Goal: Task Accomplishment & Management: Complete application form

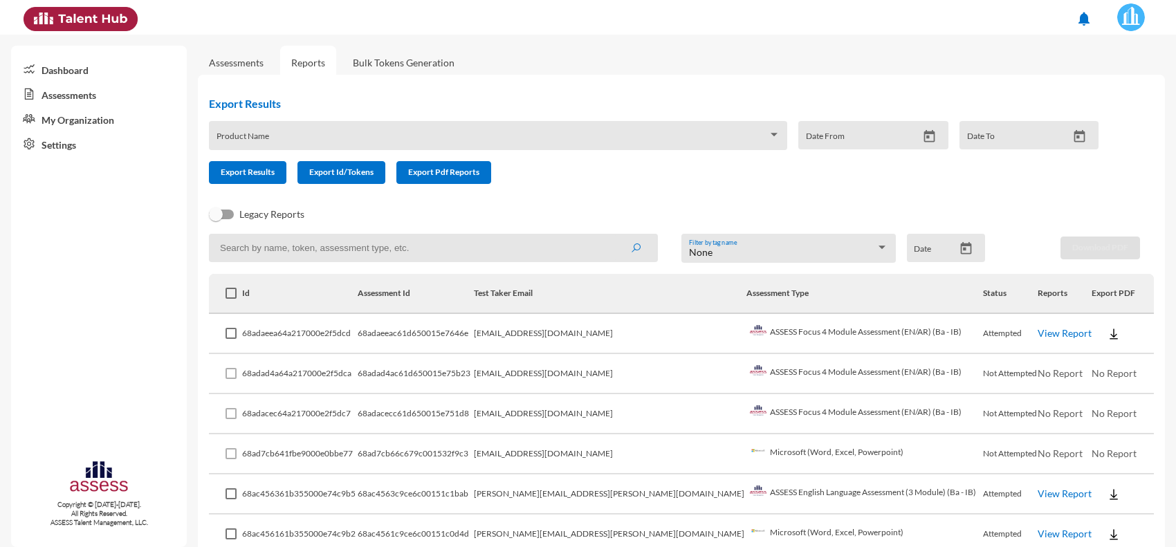
click at [249, 66] on link "Assessments" at bounding box center [236, 63] width 55 height 12
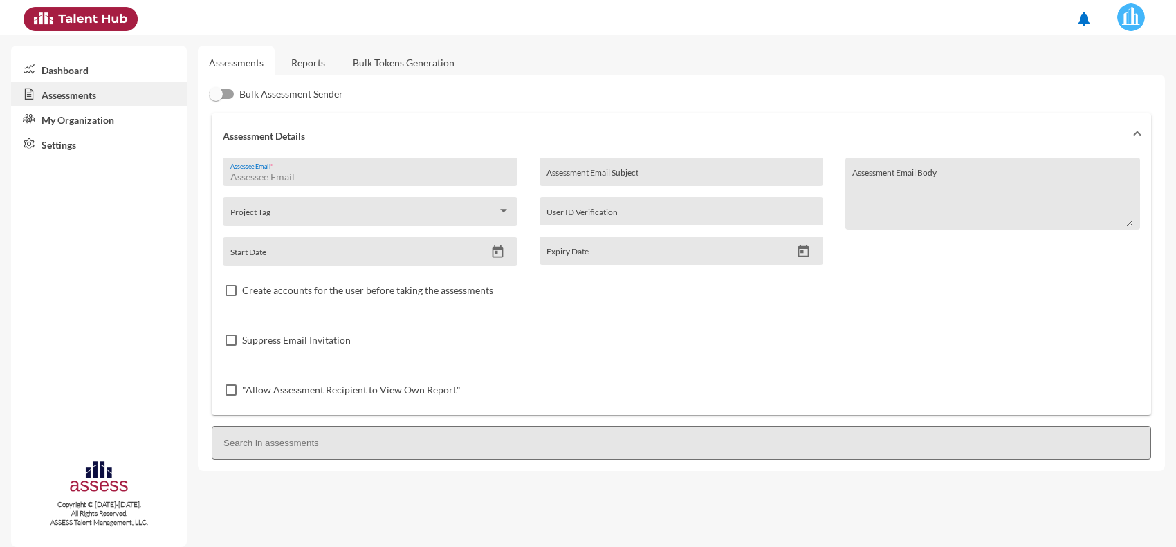
click at [315, 180] on input "Assessee Email *" at bounding box center [370, 177] width 280 height 11
paste input "[EMAIL_ADDRESS][DOMAIN_NAME]"
type input "[EMAIL_ADDRESS][DOMAIN_NAME]"
click at [671, 385] on div ""Allow Assessment Recipient to View Own Report"" at bounding box center [681, 390] width 917 height 50
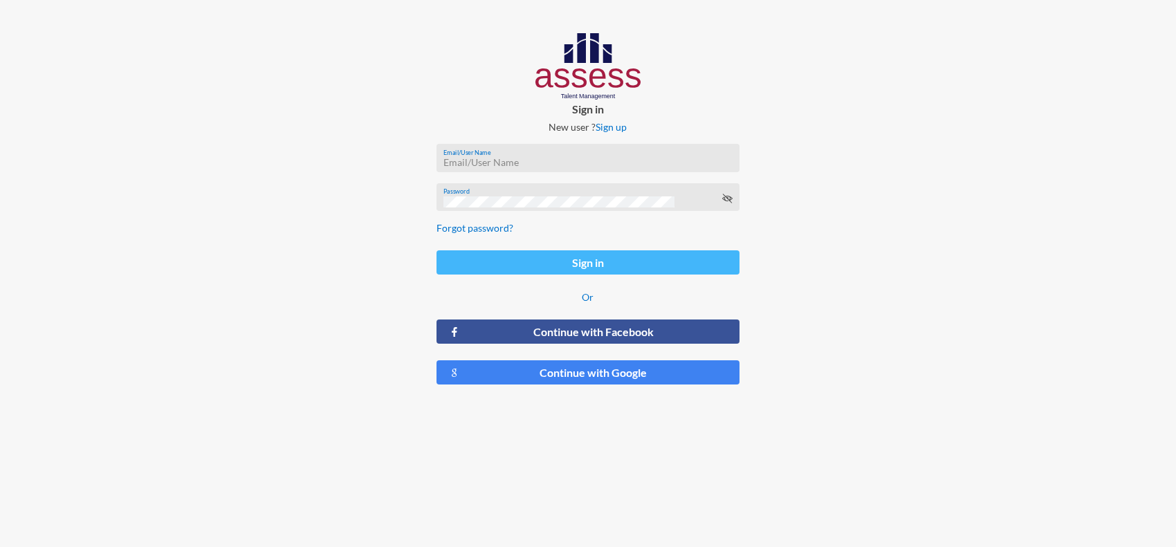
type input "heidi.kamel@eden-fm.com"
click at [606, 270] on button "Sign in" at bounding box center [588, 262] width 304 height 24
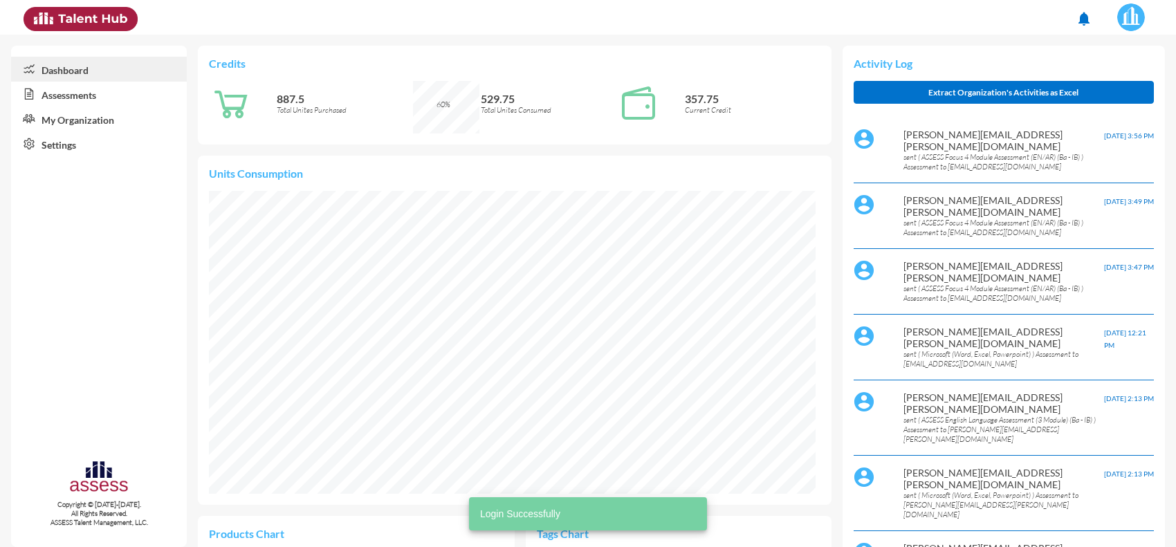
scroll to position [140, 281]
click at [68, 94] on link "Assessments" at bounding box center [99, 94] width 176 height 25
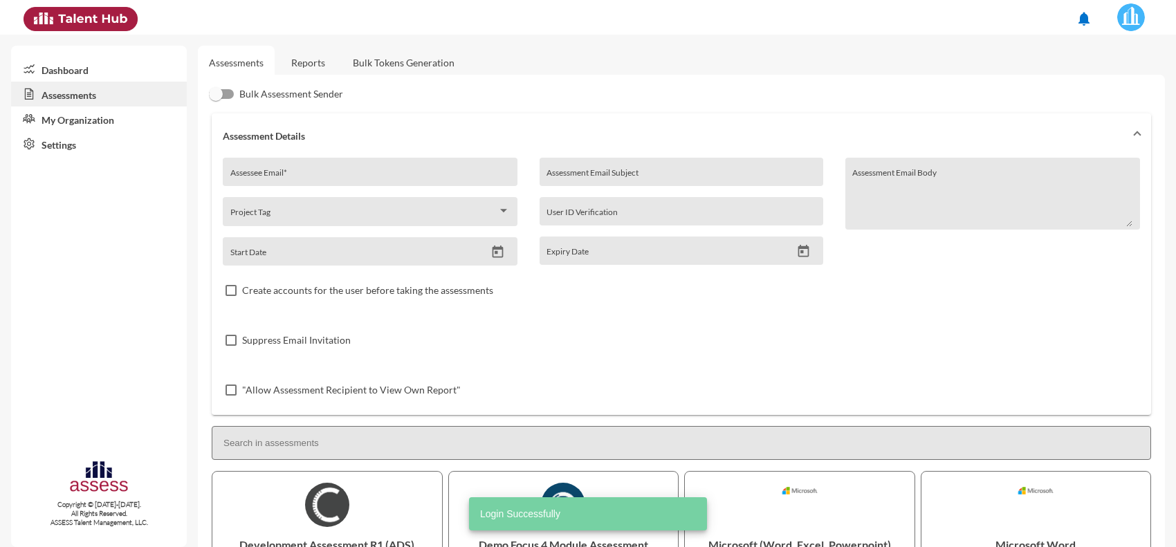
click at [333, 180] on input "Assessee Email *" at bounding box center [370, 177] width 280 height 11
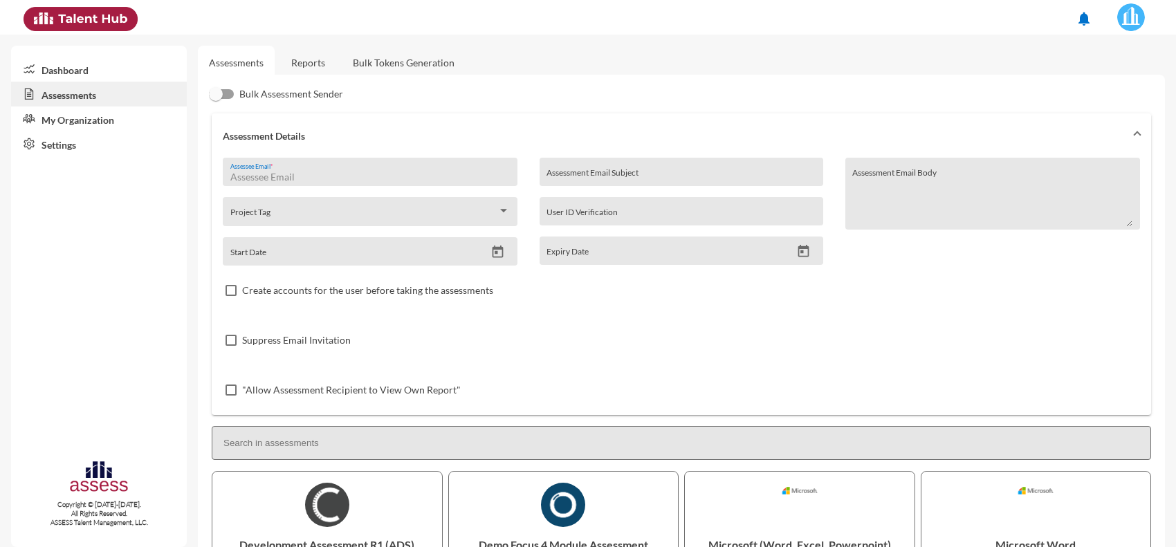
paste input "[EMAIL_ADDRESS][DOMAIN_NAME]"
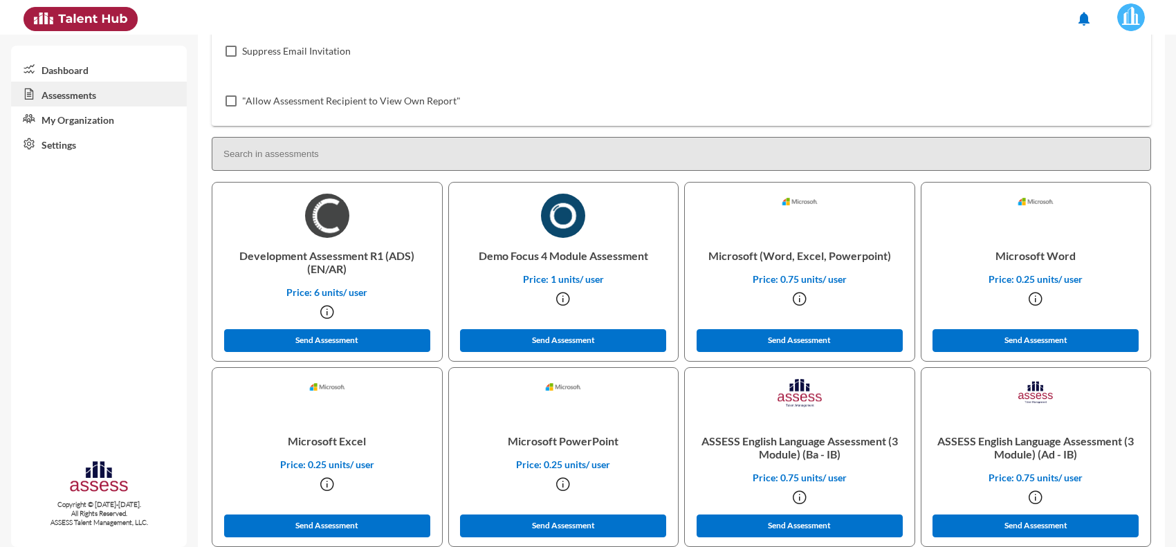
scroll to position [346, 0]
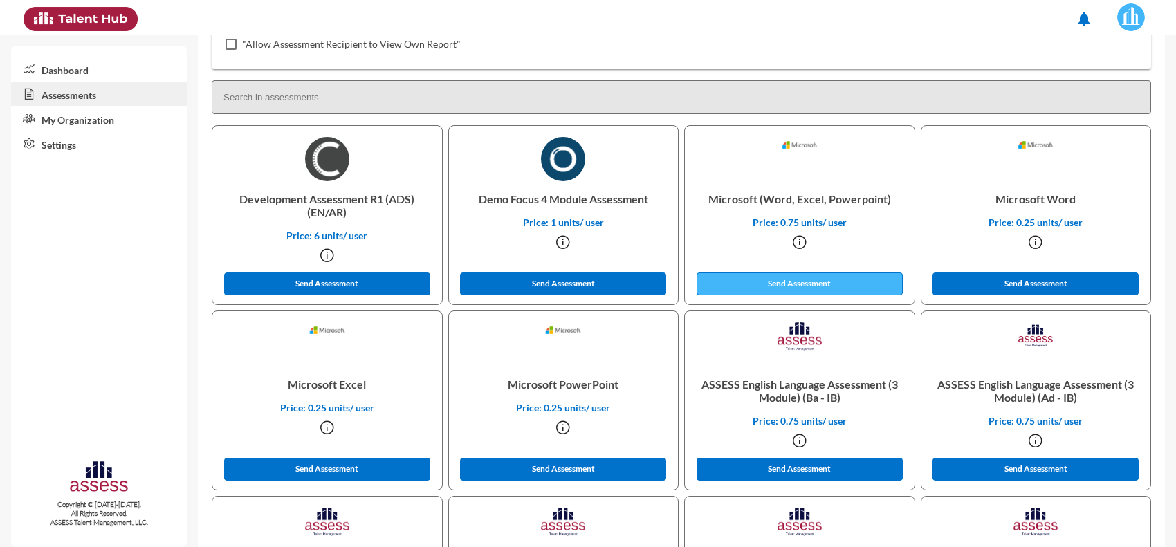
type input "[EMAIL_ADDRESS][DOMAIN_NAME]"
click at [732, 281] on button "Send Assessment" at bounding box center [799, 283] width 206 height 23
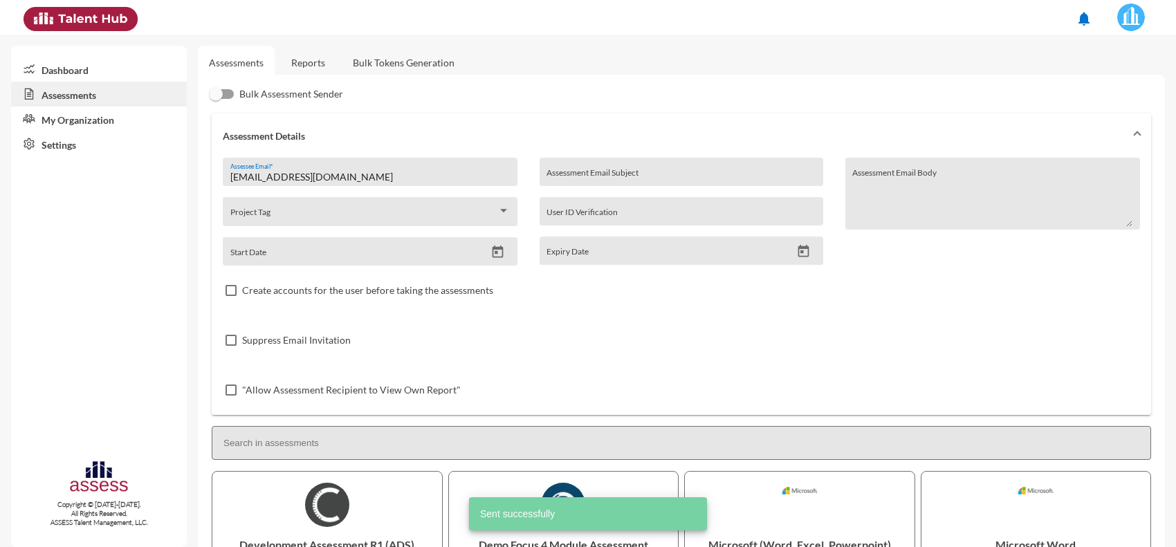
click at [318, 60] on link "Reports" at bounding box center [308, 63] width 56 height 34
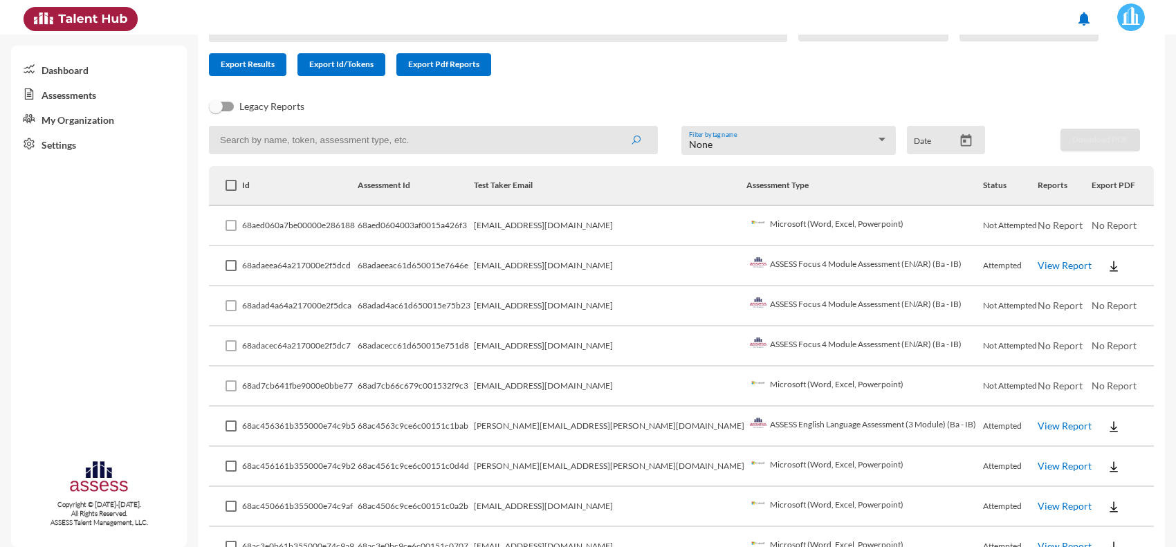
scroll to position [109, 0]
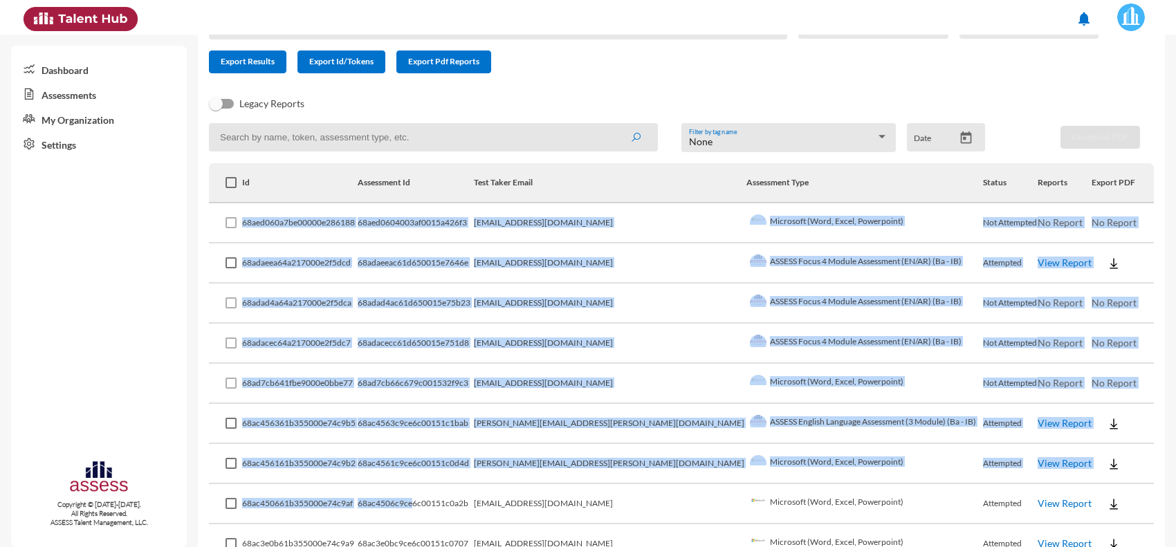
drag, startPoint x: 250, startPoint y: 327, endPoint x: 445, endPoint y: 539, distance: 288.3
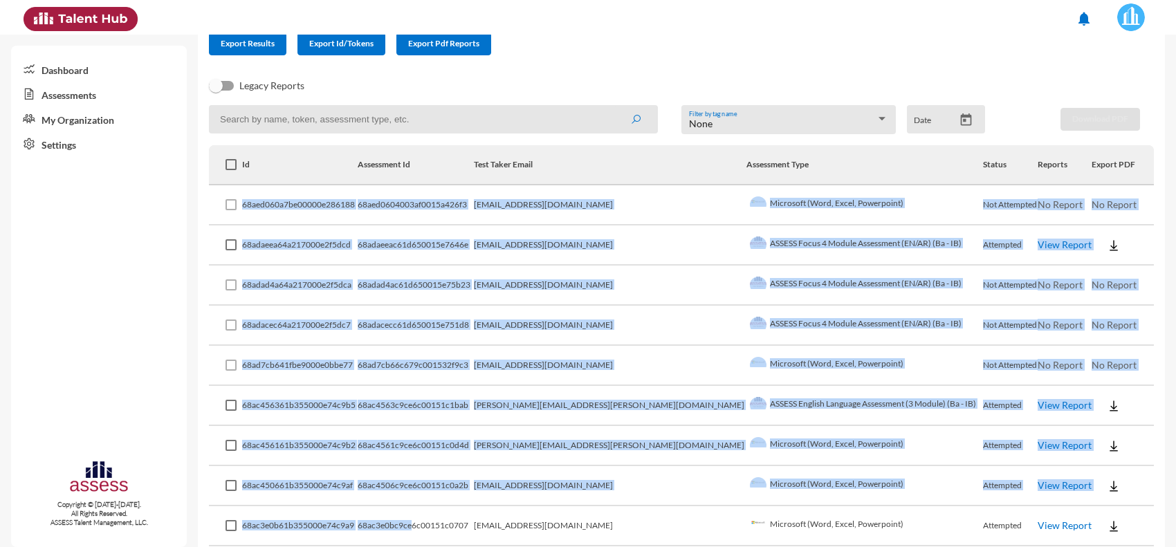
click at [405, 410] on td "68ac4563c9ce6c00151c1bab" at bounding box center [416, 406] width 116 height 40
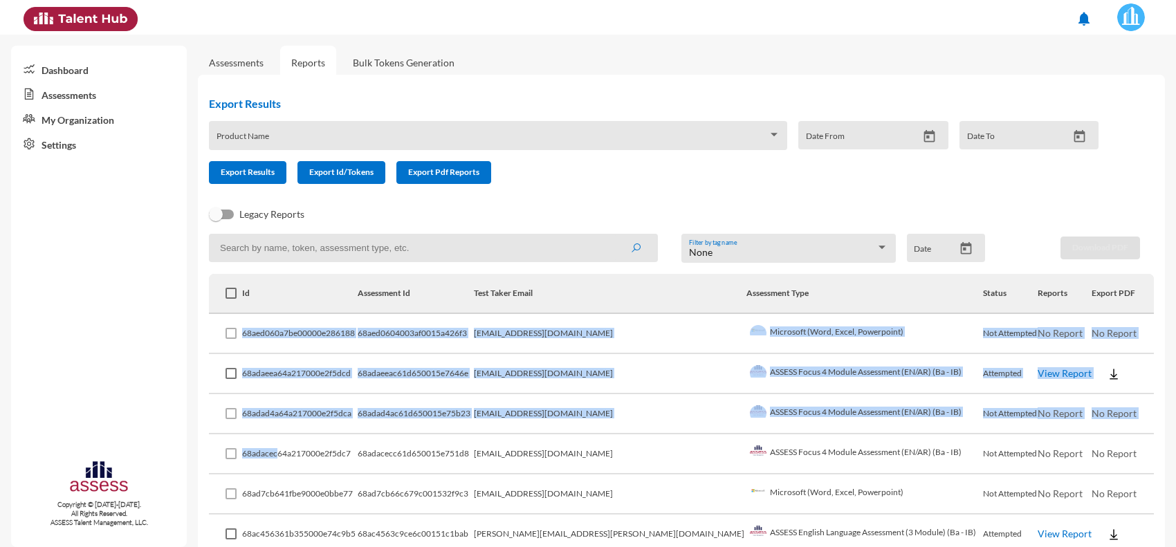
drag, startPoint x: 251, startPoint y: 332, endPoint x: 286, endPoint y: 438, distance: 111.3
click at [288, 430] on td "68adad4a64a217000e2f5dca" at bounding box center [299, 414] width 115 height 40
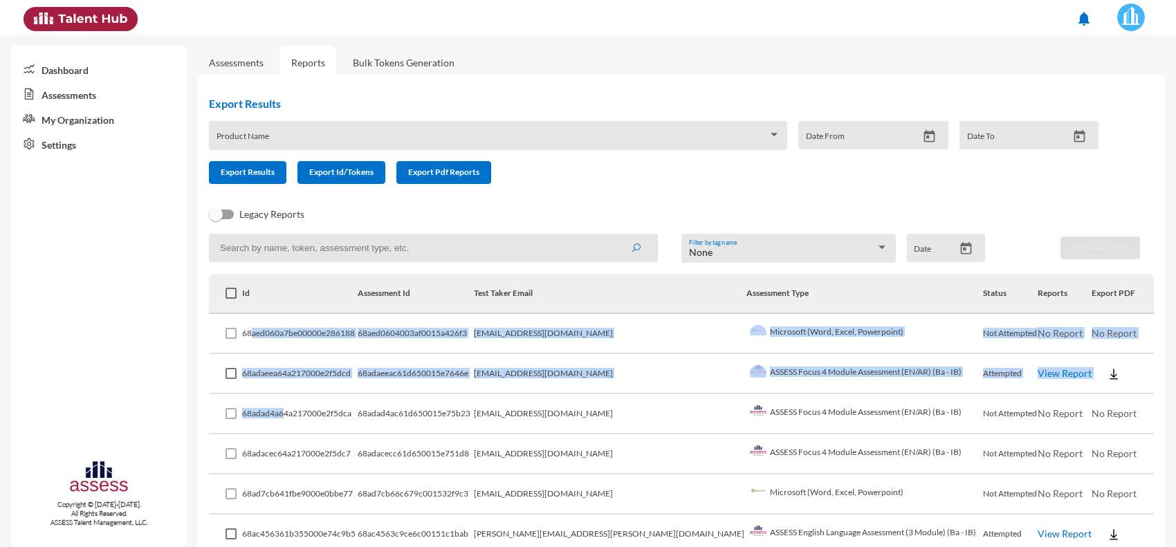
drag, startPoint x: 257, startPoint y: 333, endPoint x: 292, endPoint y: 425, distance: 98.9
click at [292, 425] on td "68adad4a64a217000e2f5dca" at bounding box center [299, 414] width 115 height 40
drag, startPoint x: 248, startPoint y: 330, endPoint x: 292, endPoint y: 429, distance: 108.3
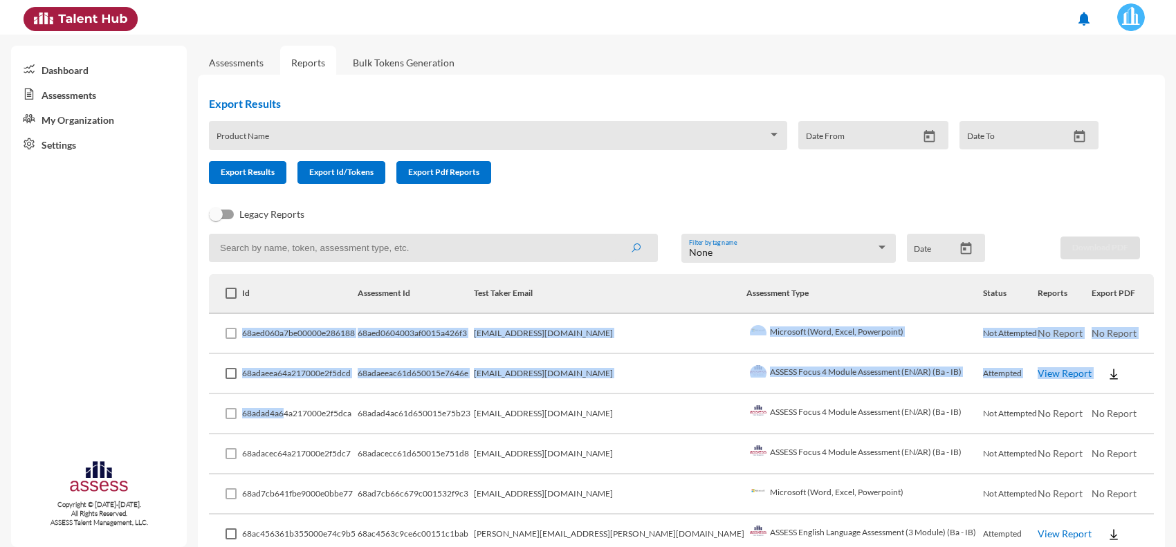
click at [292, 429] on td "68adad4a64a217000e2f5dca" at bounding box center [299, 414] width 115 height 40
drag, startPoint x: 241, startPoint y: 332, endPoint x: 323, endPoint y: 412, distance: 114.9
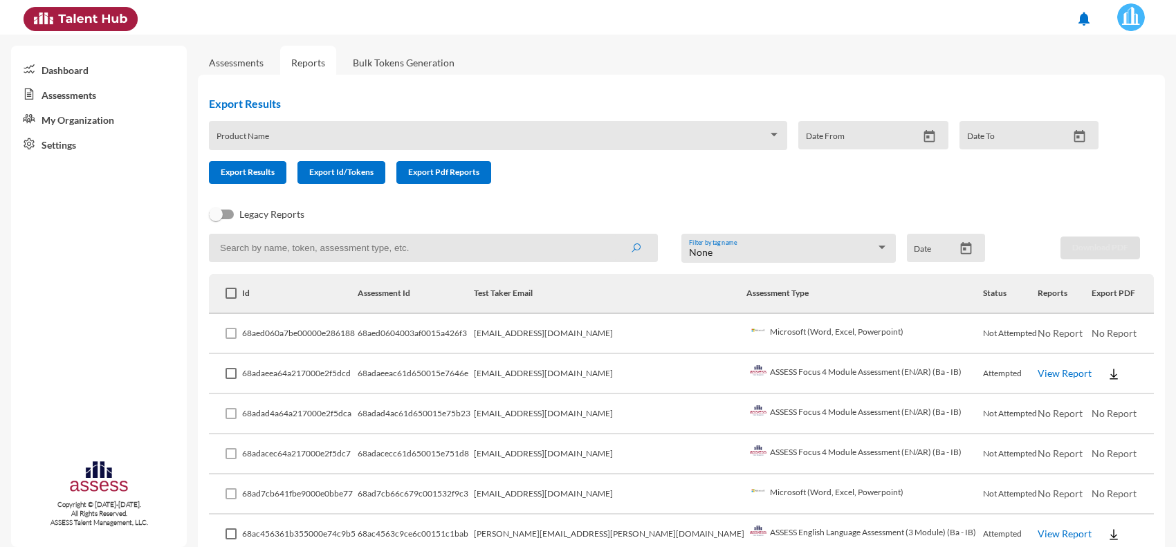
click at [537, 427] on td "[EMAIL_ADDRESS][DOMAIN_NAME]" at bounding box center [610, 414] width 272 height 40
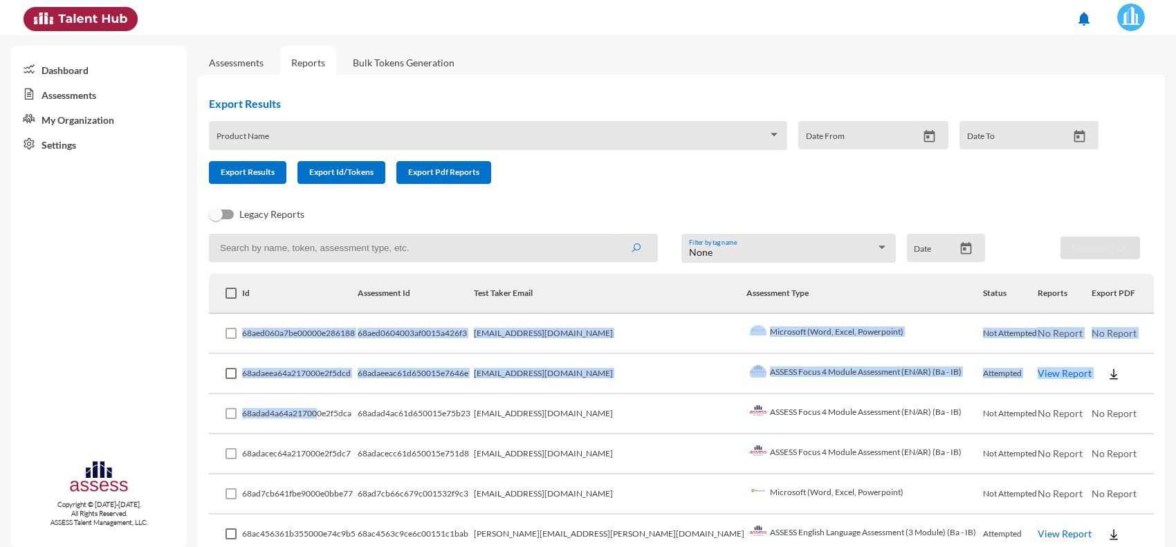
drag, startPoint x: 248, startPoint y: 327, endPoint x: 325, endPoint y: 406, distance: 110.5
click at [325, 406] on td "68adad4a64a217000e2f5dca" at bounding box center [299, 414] width 115 height 40
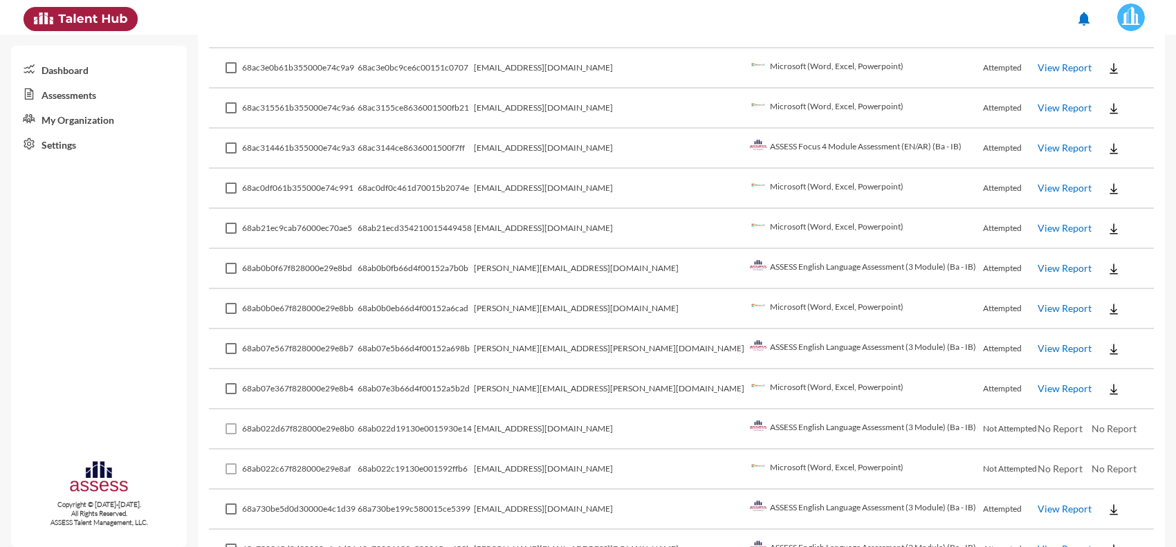
drag, startPoint x: 324, startPoint y: 405, endPoint x: 333, endPoint y: 464, distance: 60.3
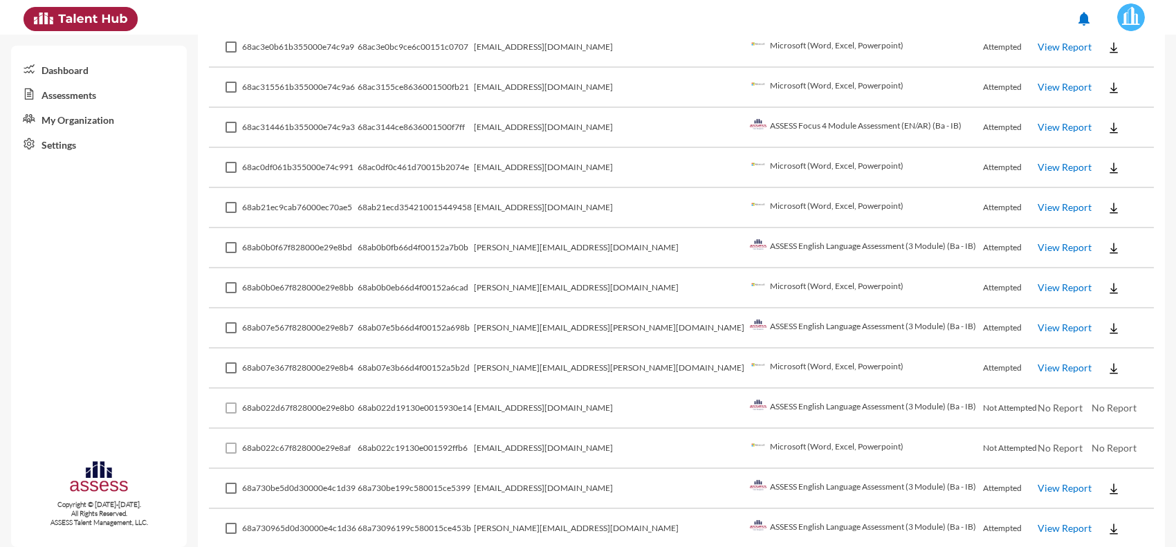
drag, startPoint x: 333, startPoint y: 464, endPoint x: 344, endPoint y: 325, distance: 139.4
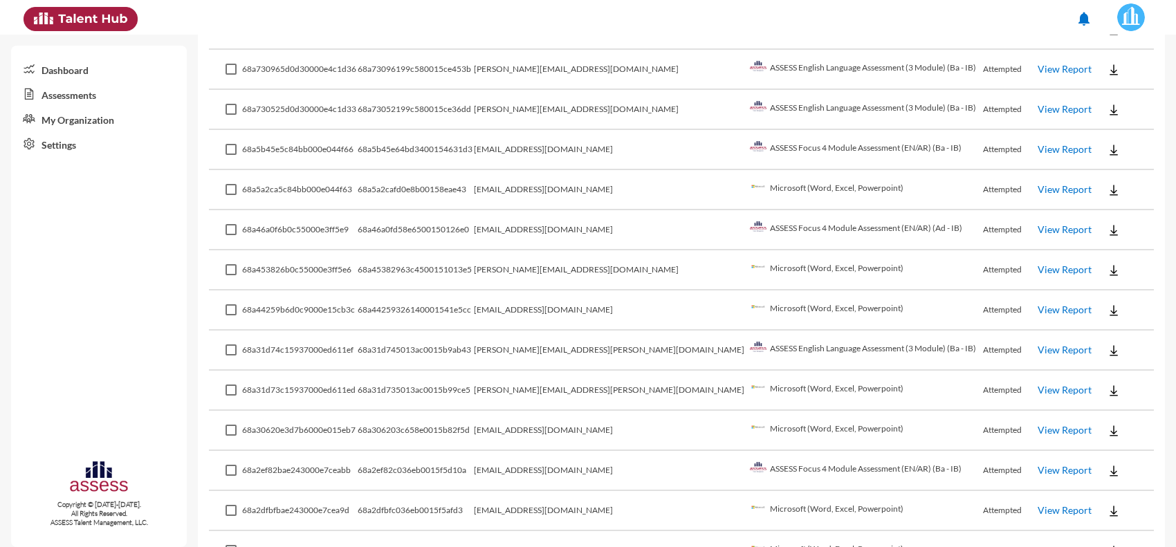
scroll to position [1067, 0]
click at [474, 386] on td "68a31d735013ac0015b99ce5" at bounding box center [416, 390] width 116 height 40
click at [474, 373] on td "68a31d735013ac0015b99ce5" at bounding box center [416, 390] width 116 height 40
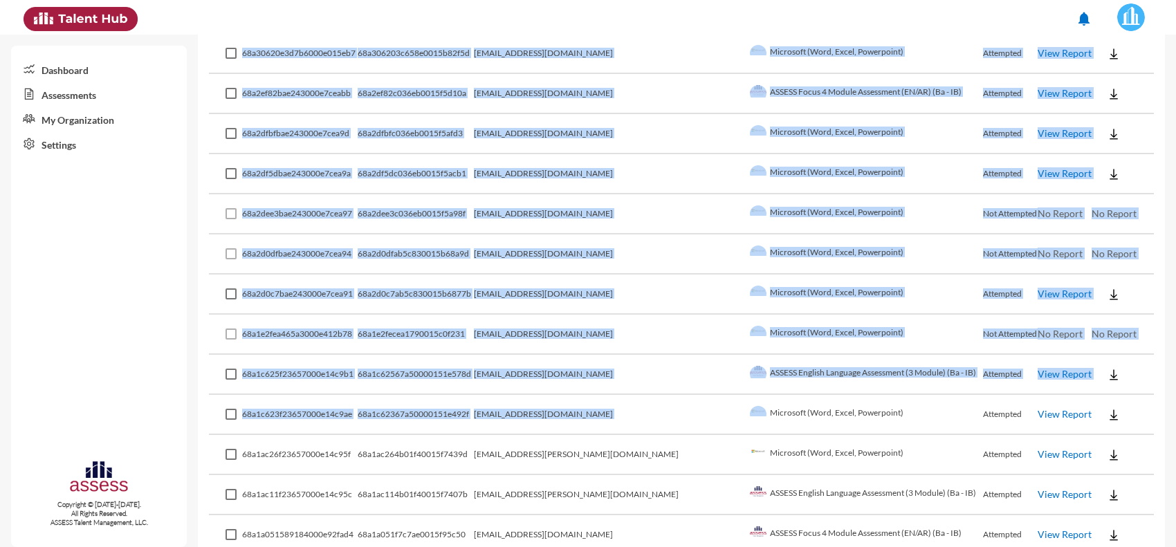
drag, startPoint x: 475, startPoint y: 373, endPoint x: 613, endPoint y: 386, distance: 138.9
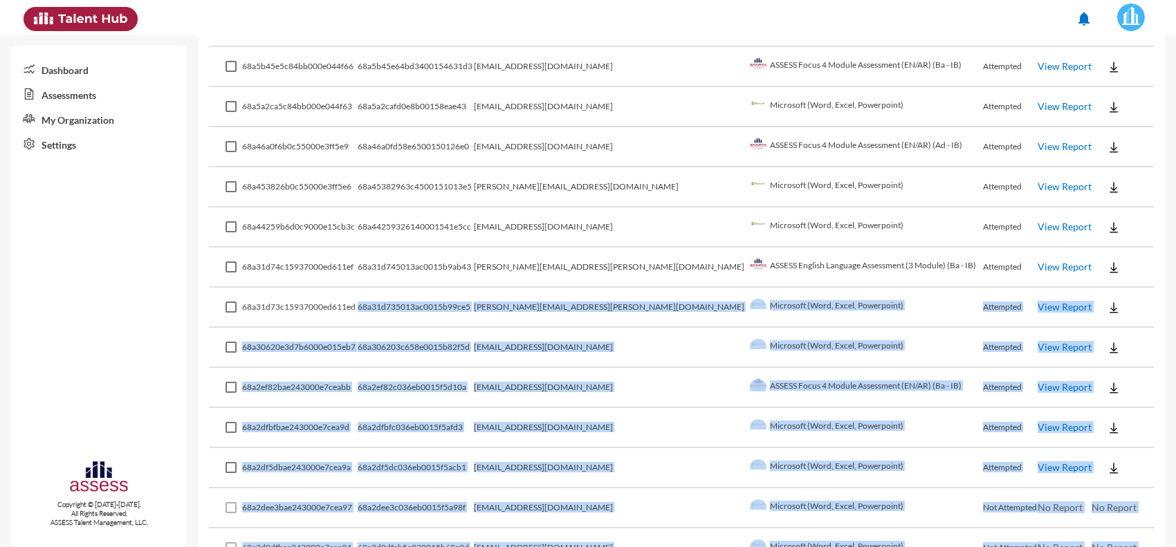
scroll to position [1149, 0]
click at [613, 386] on td "[EMAIL_ADDRESS][DOMAIN_NAME]" at bounding box center [610, 389] width 272 height 40
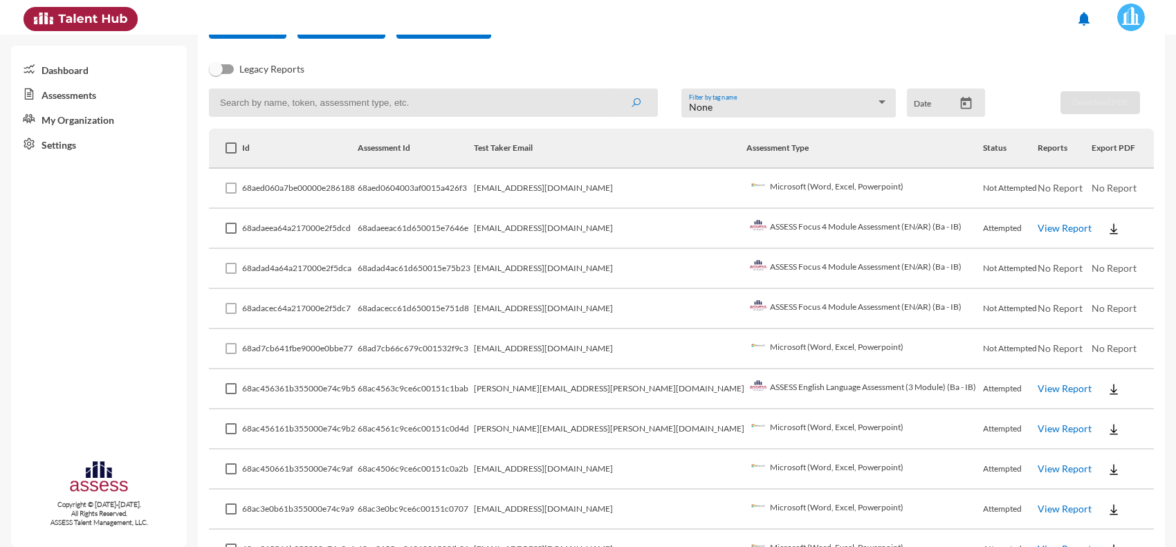
scroll to position [0, 0]
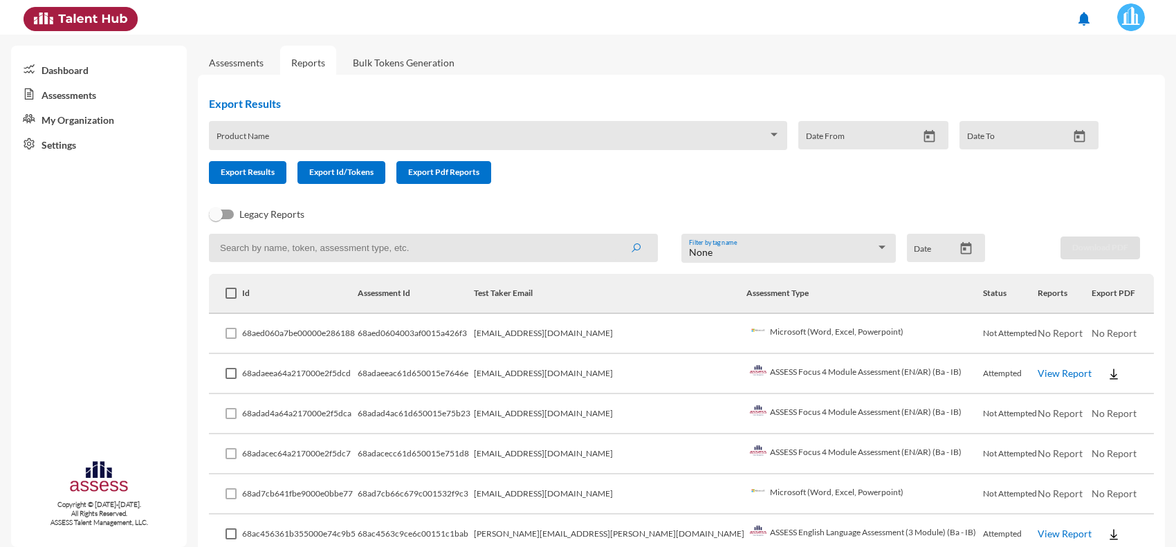
drag, startPoint x: 253, startPoint y: 333, endPoint x: 422, endPoint y: 405, distance: 183.4
click at [422, 405] on td "68adad4ac61d650015e75b23" at bounding box center [416, 414] width 116 height 40
drag, startPoint x: 250, startPoint y: 329, endPoint x: 257, endPoint y: 346, distance: 18.6
click at [257, 346] on td "68aed060a7be00000e286188" at bounding box center [299, 334] width 115 height 40
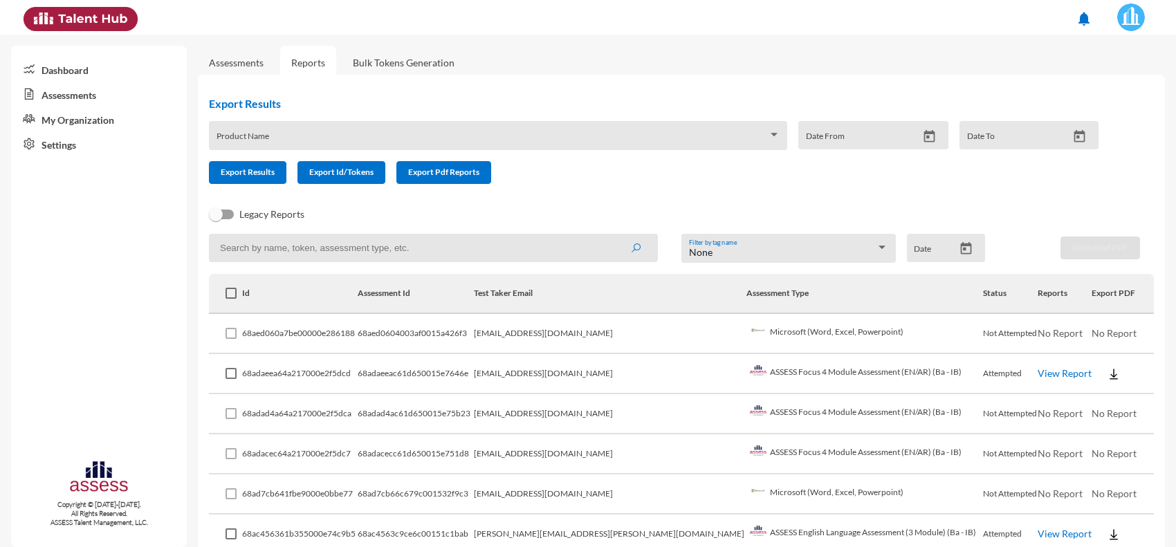
click at [250, 332] on td "68aed060a7be00000e286188" at bounding box center [299, 334] width 115 height 40
click at [251, 333] on td "68aed060a7be00000e286188" at bounding box center [299, 334] width 115 height 40
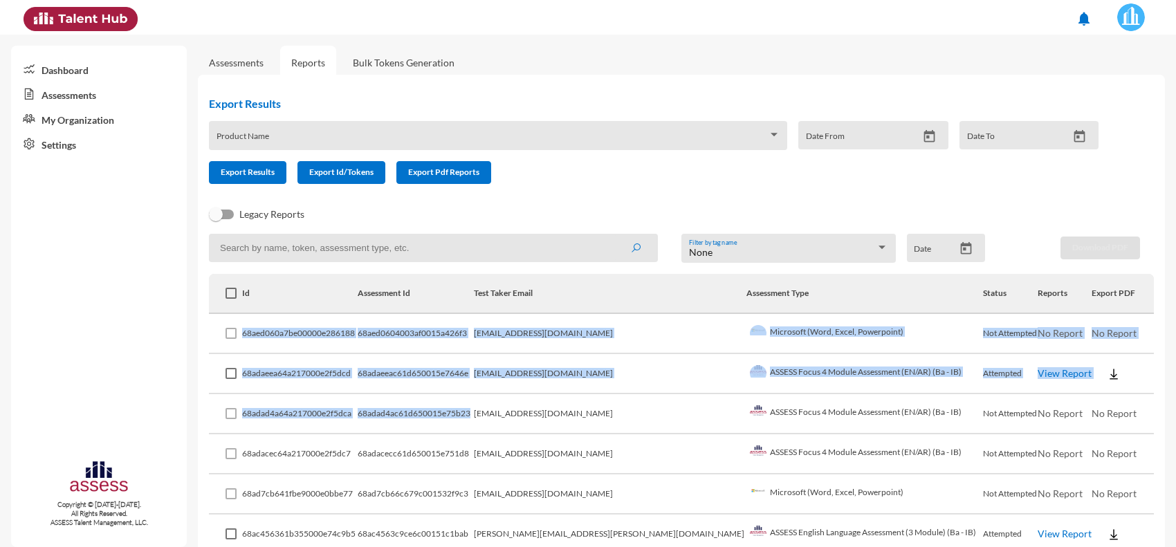
drag, startPoint x: 251, startPoint y: 333, endPoint x: 414, endPoint y: 402, distance: 176.3
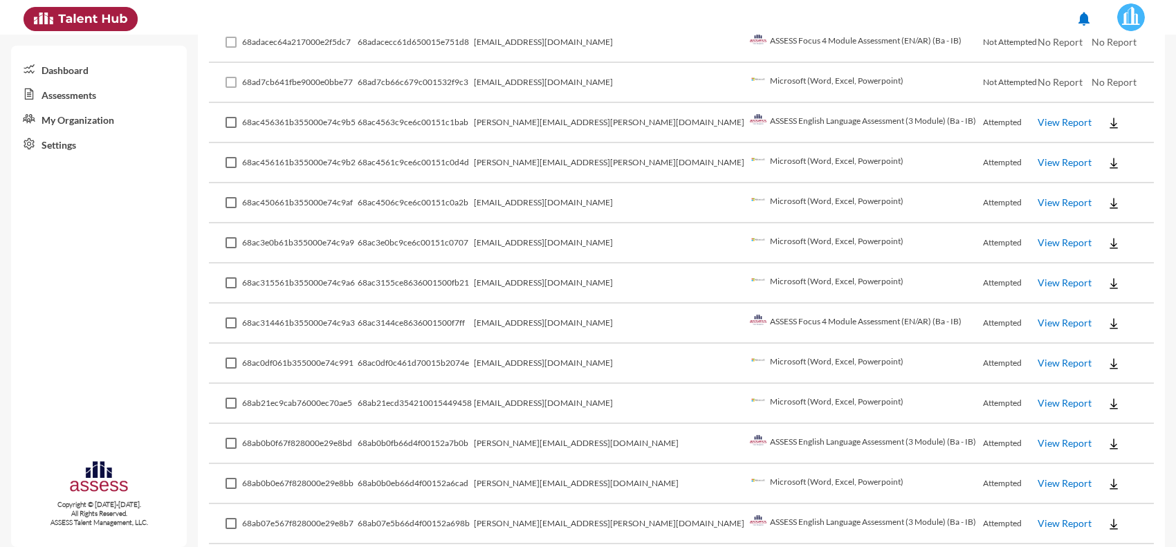
scroll to position [412, 0]
click at [414, 402] on td "68ab21ecd354210015449458" at bounding box center [416, 403] width 116 height 40
click at [416, 396] on td "68ab21ecd354210015449458" at bounding box center [416, 403] width 116 height 40
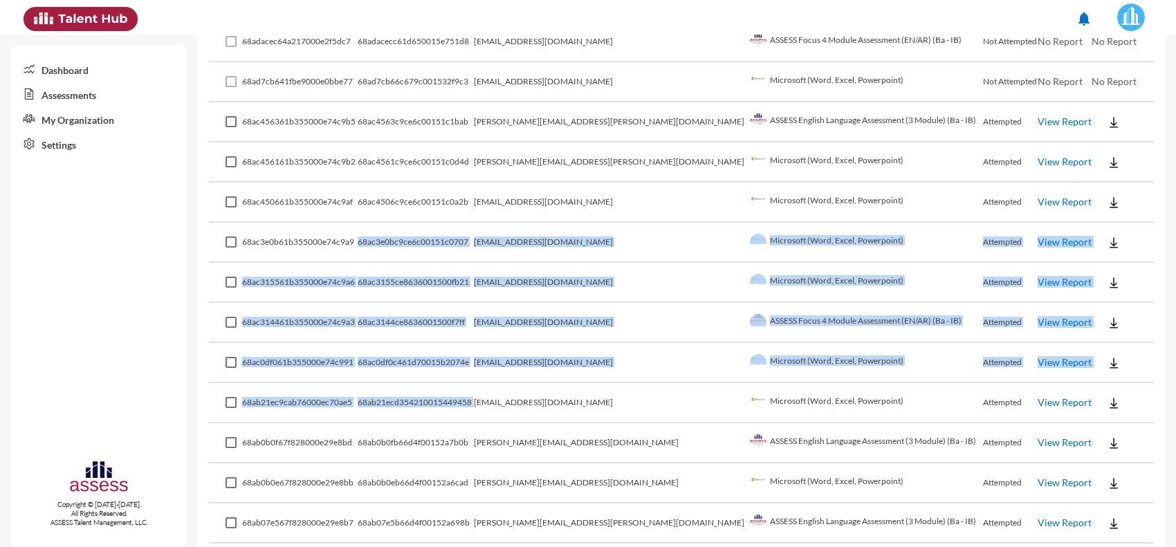
drag, startPoint x: 416, startPoint y: 396, endPoint x: 517, endPoint y: 250, distance: 178.4
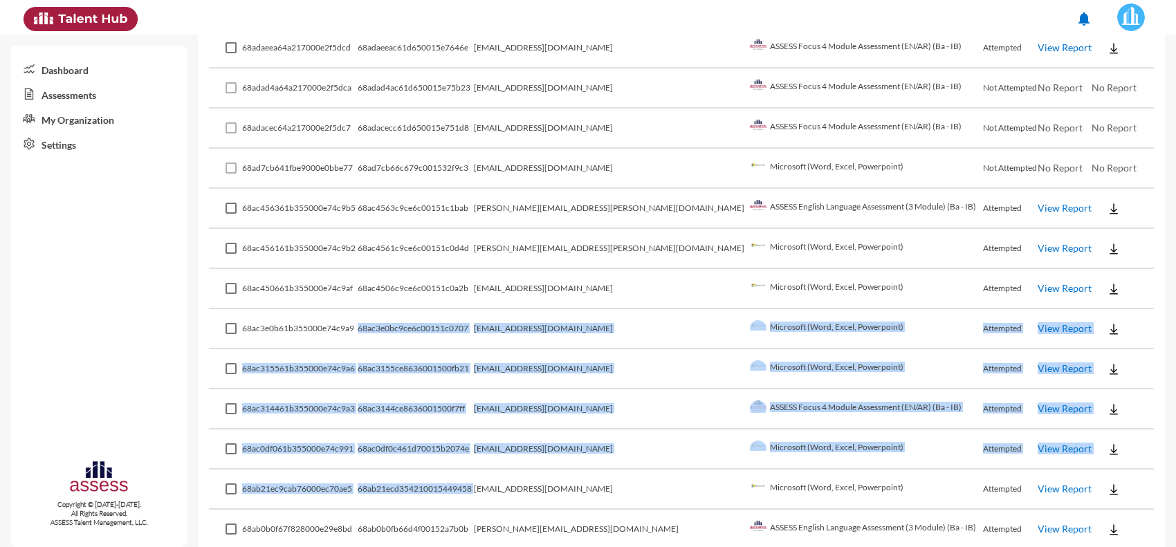
scroll to position [325, 0]
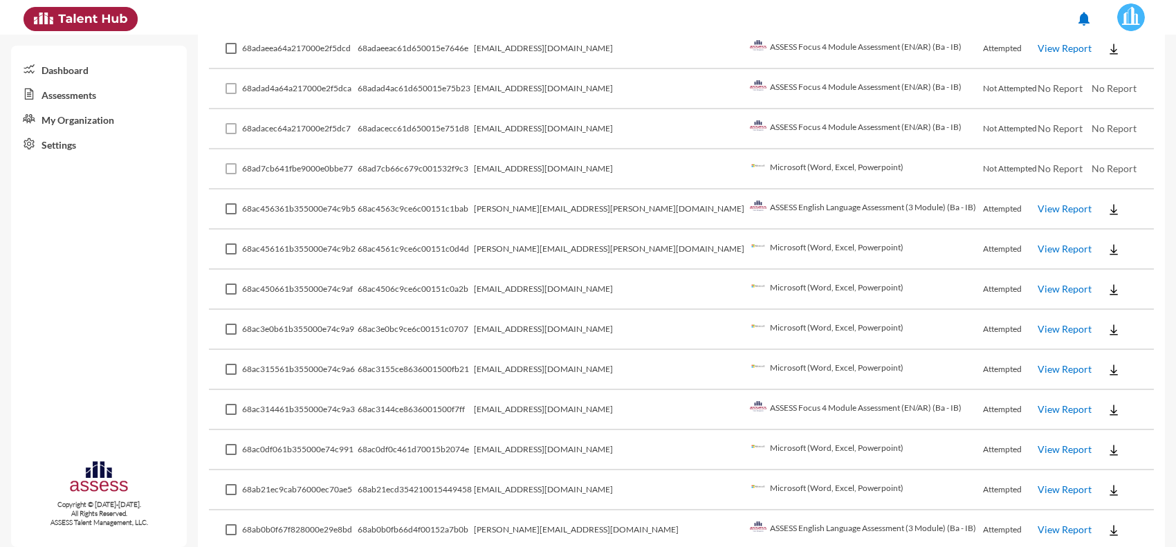
click at [474, 250] on td "68ac4561c9ce6c00151c0d4d" at bounding box center [416, 250] width 116 height 40
click at [325, 240] on td "68ac456161b355000e74c9b2" at bounding box center [299, 250] width 115 height 40
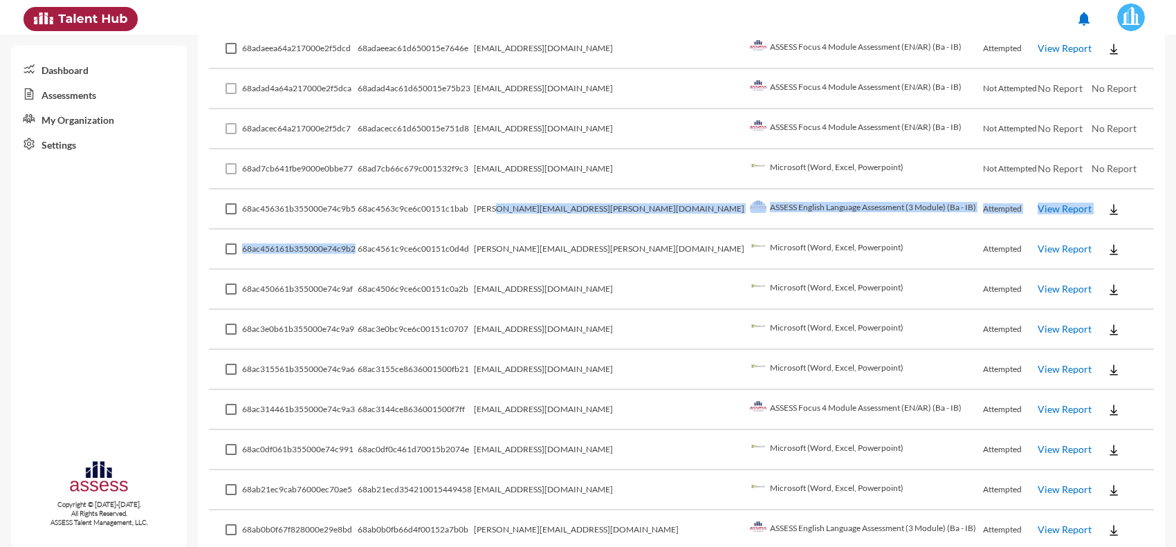
drag, startPoint x: 325, startPoint y: 240, endPoint x: 548, endPoint y: 188, distance: 229.3
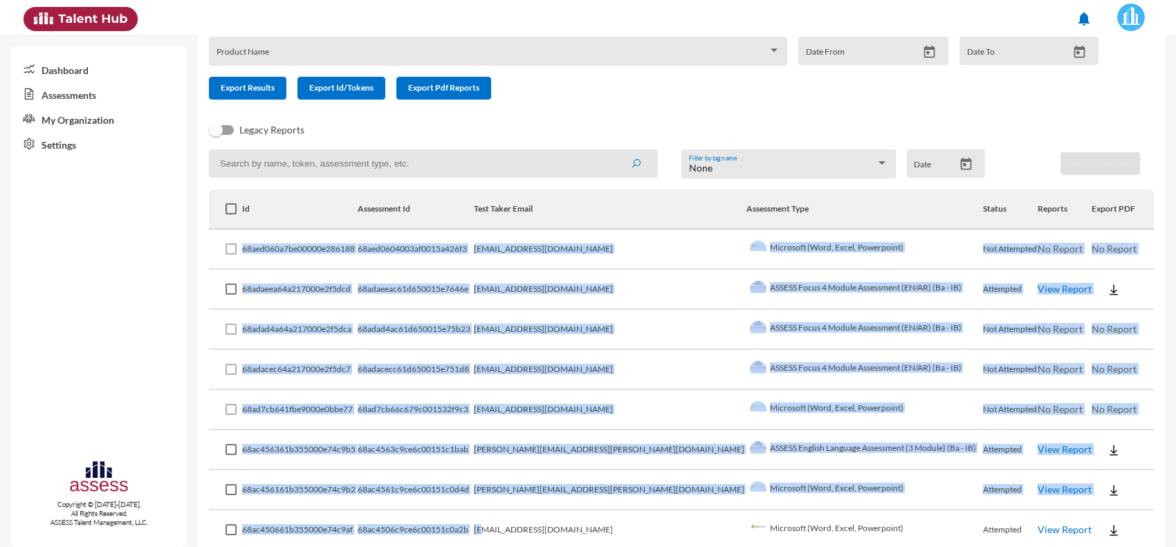
scroll to position [113, 0]
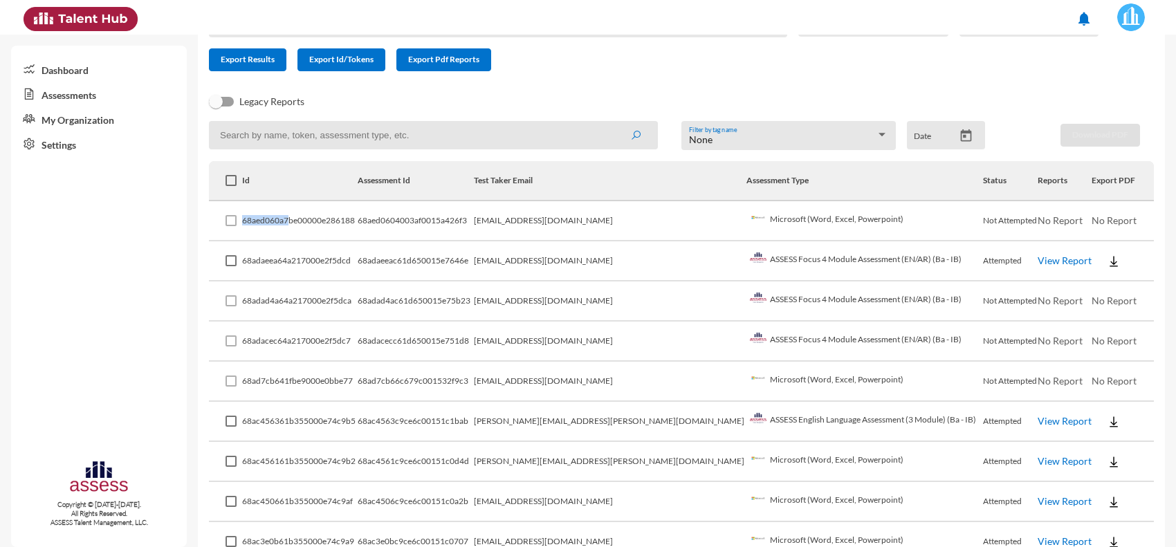
drag, startPoint x: 250, startPoint y: 333, endPoint x: 295, endPoint y: 212, distance: 129.7
click at [295, 212] on td "68aed060a7be00000e286188" at bounding box center [299, 221] width 115 height 40
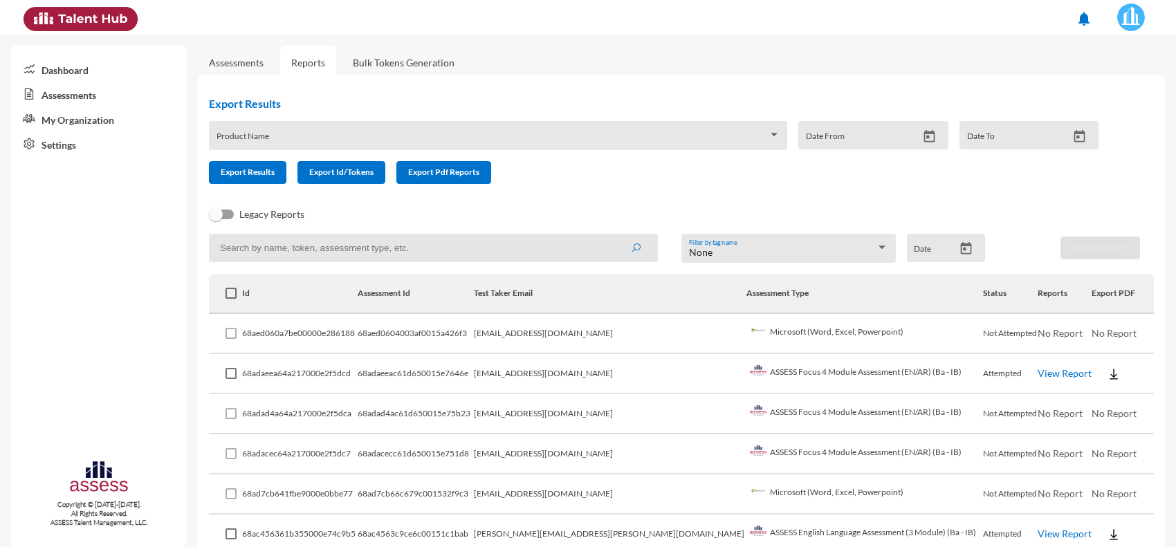
click at [308, 364] on td "68adaeea64a217000e2f5dcd" at bounding box center [299, 374] width 115 height 40
click at [229, 59] on link "Assessments" at bounding box center [236, 63] width 55 height 12
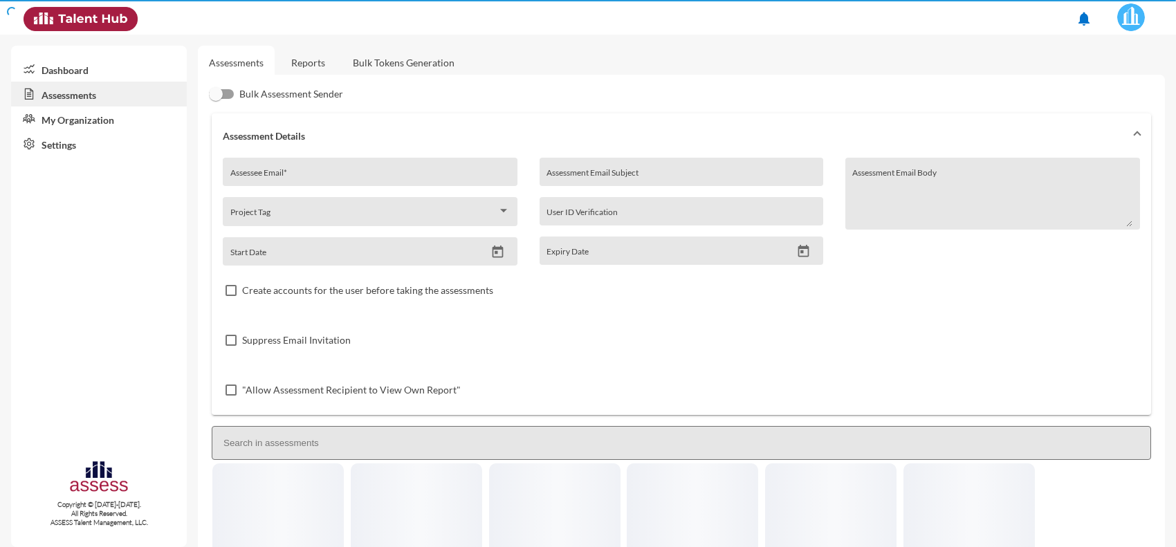
click at [308, 180] on input "Assessee Email *" at bounding box center [370, 177] width 280 height 11
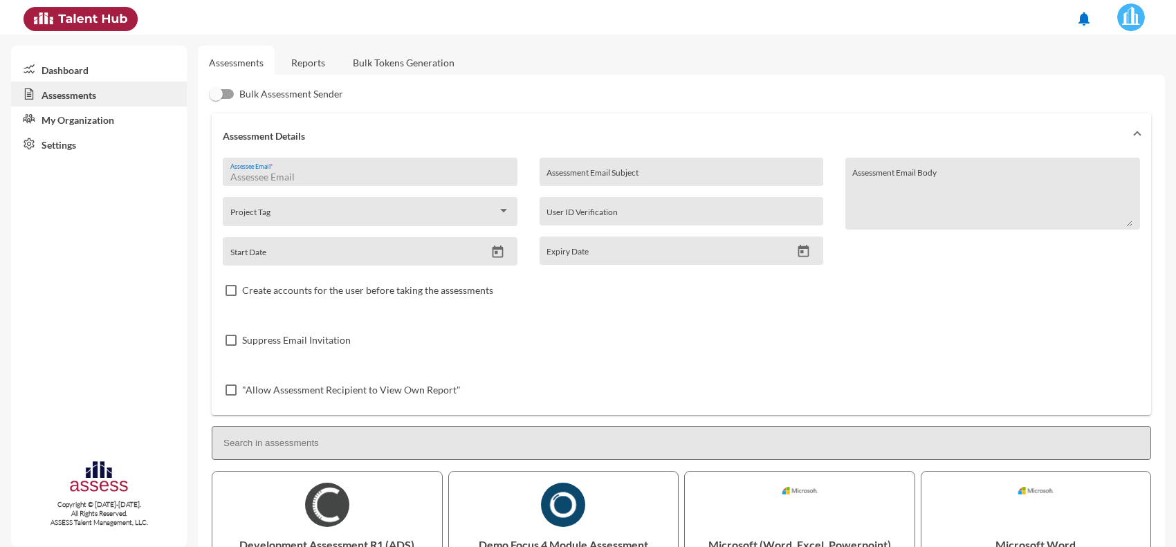
paste input "adhammekky74@gmail.com"
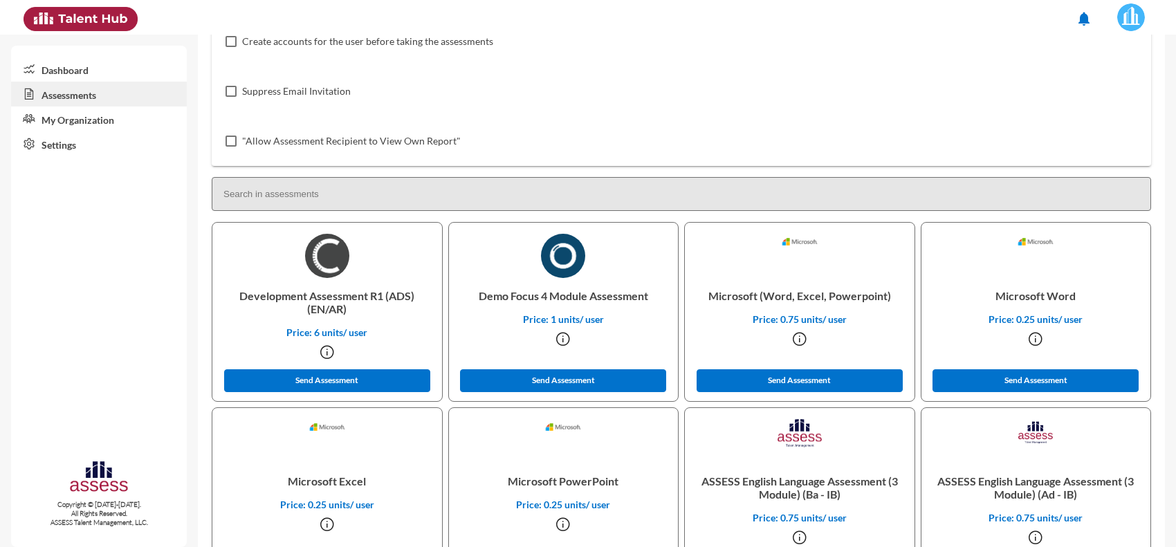
scroll to position [259, 0]
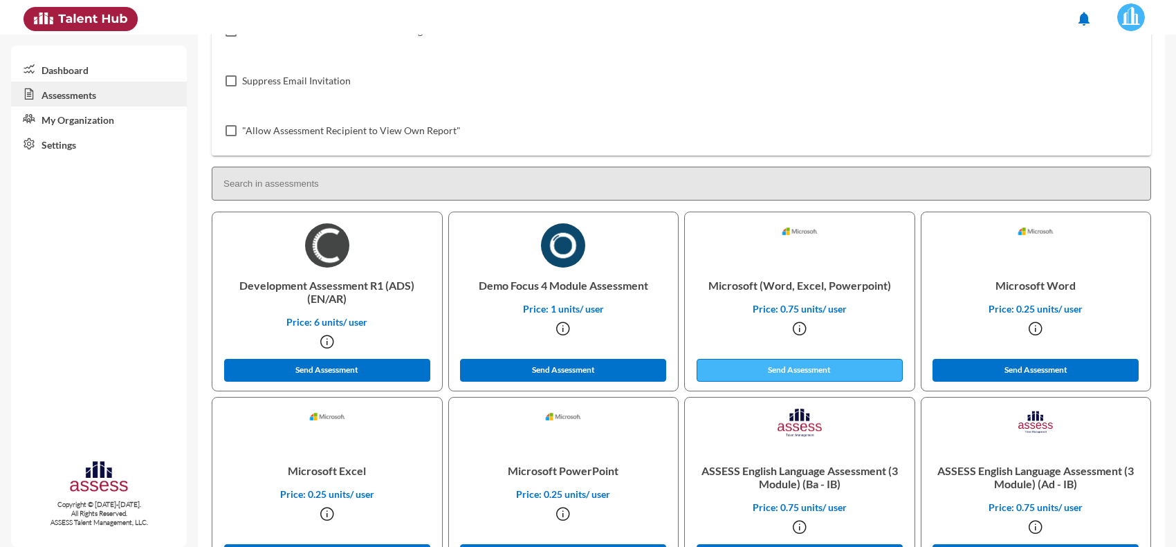
type input "adhammekky74@gmail.com"
click at [766, 376] on button "Send Assessment" at bounding box center [799, 370] width 206 height 23
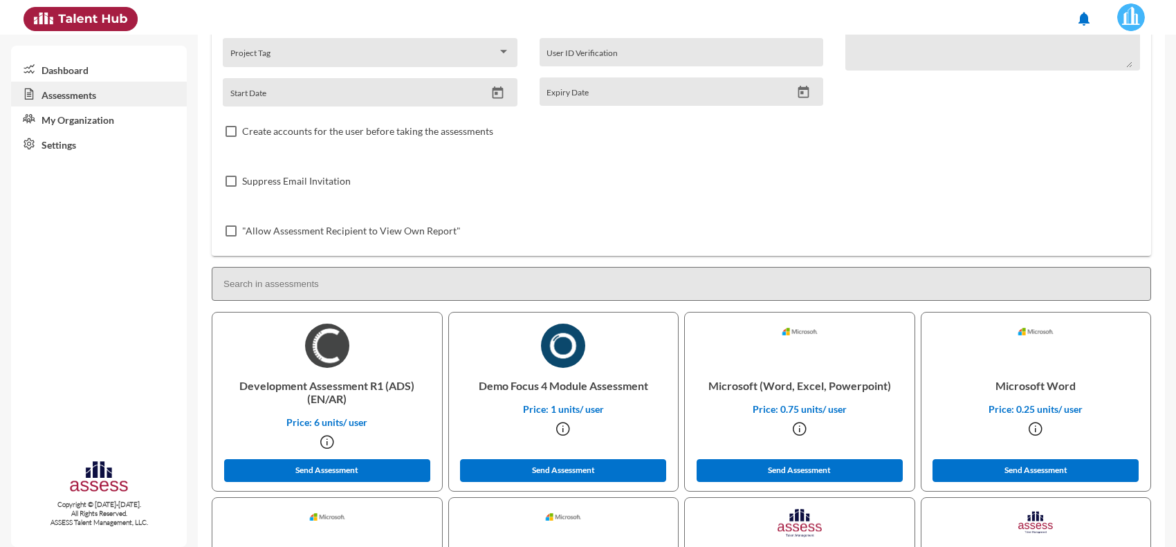
scroll to position [0, 0]
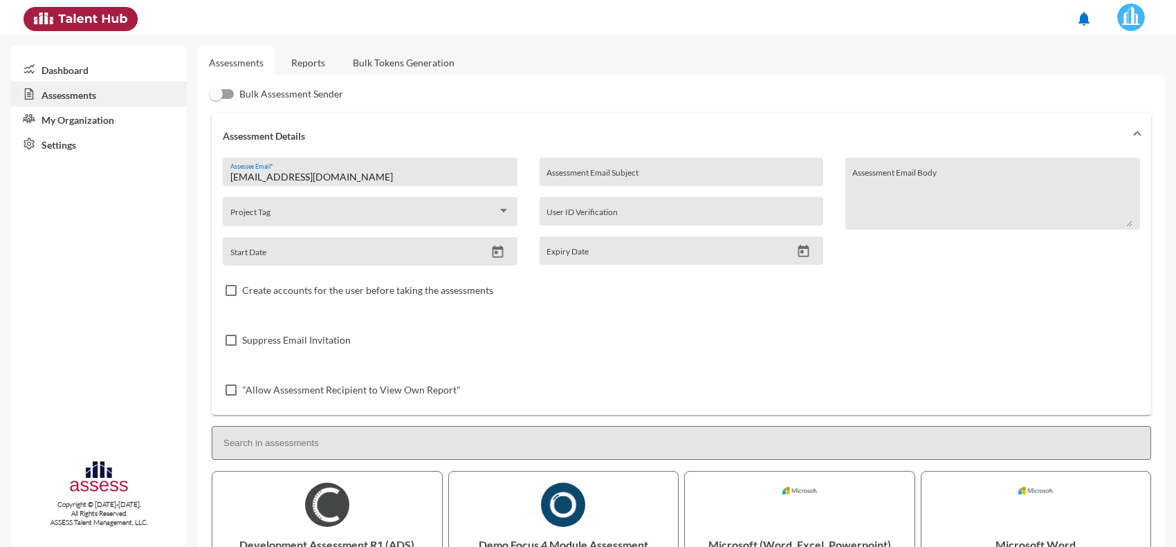
click at [304, 60] on link "Reports" at bounding box center [308, 63] width 56 height 34
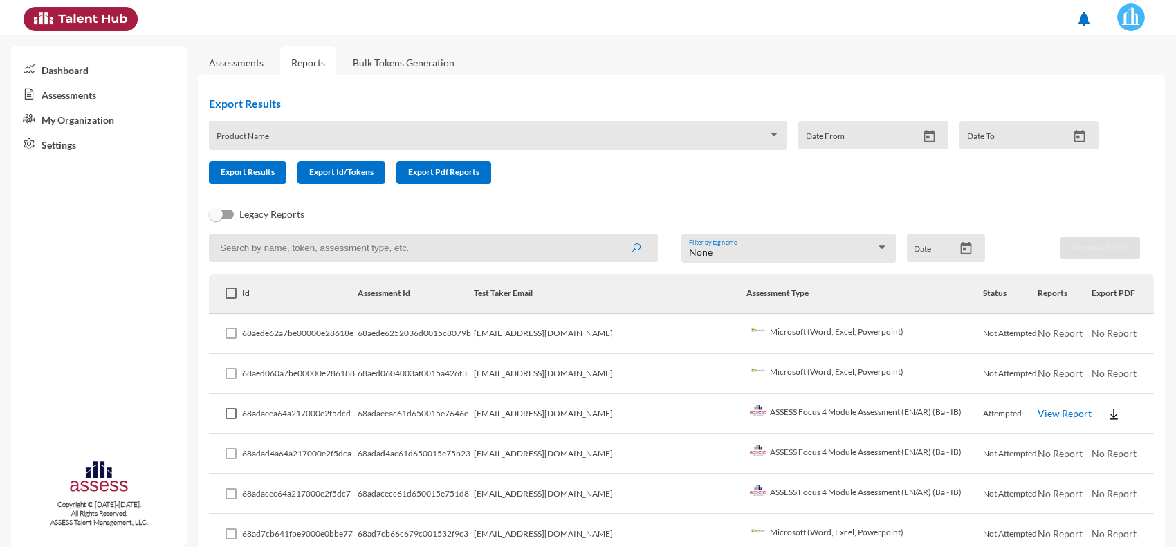
click at [559, 375] on td "[EMAIL_ADDRESS][DOMAIN_NAME]" at bounding box center [610, 374] width 272 height 40
click at [640, 455] on td "[EMAIL_ADDRESS][DOMAIN_NAME]" at bounding box center [610, 454] width 272 height 40
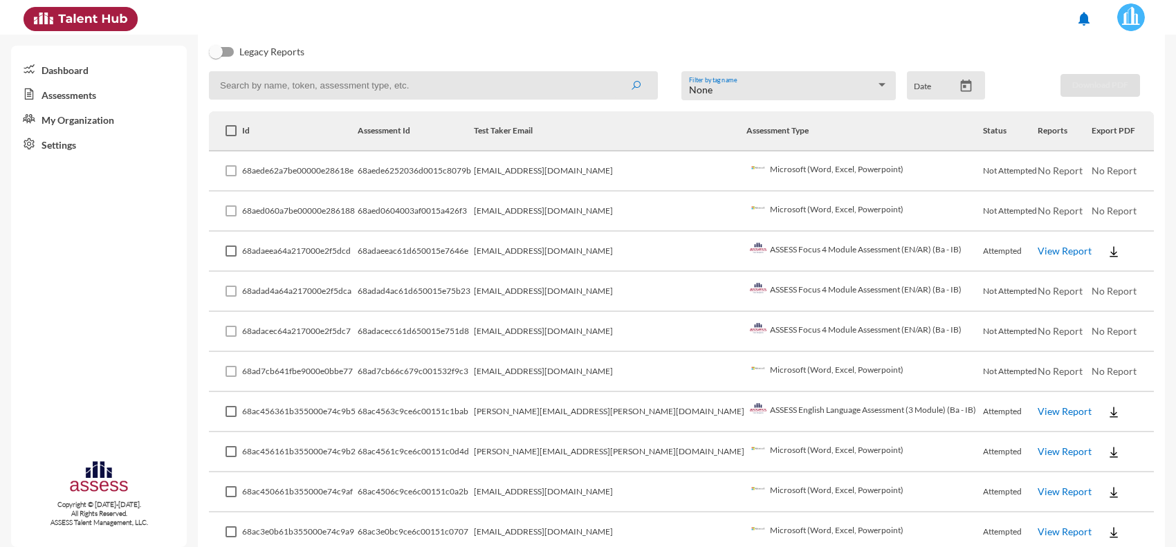
scroll to position [163, 0]
